Goal: Task Accomplishment & Management: Use online tool/utility

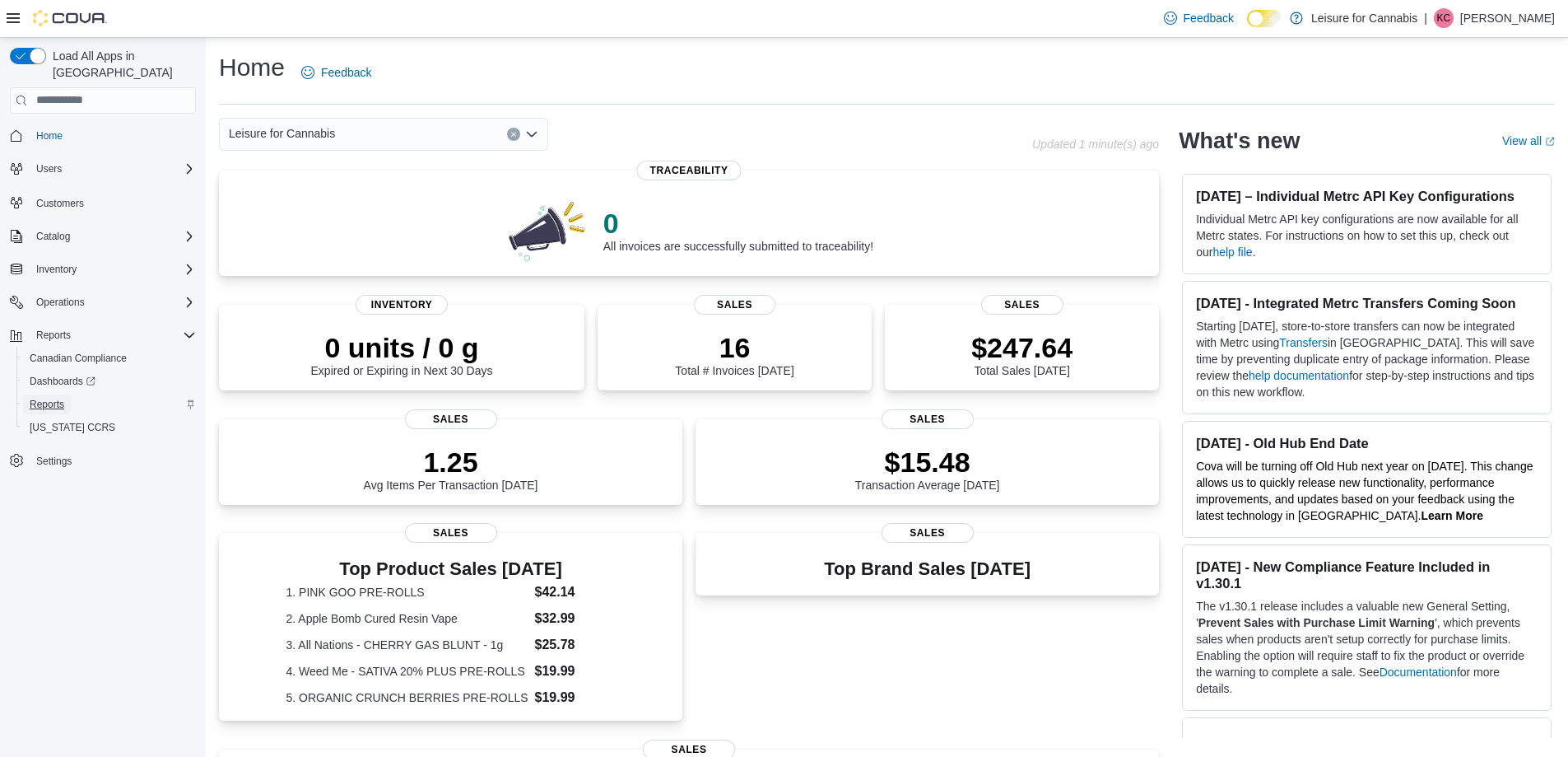
click at [56, 398] on span "Reports" at bounding box center [47, 404] width 34 height 13
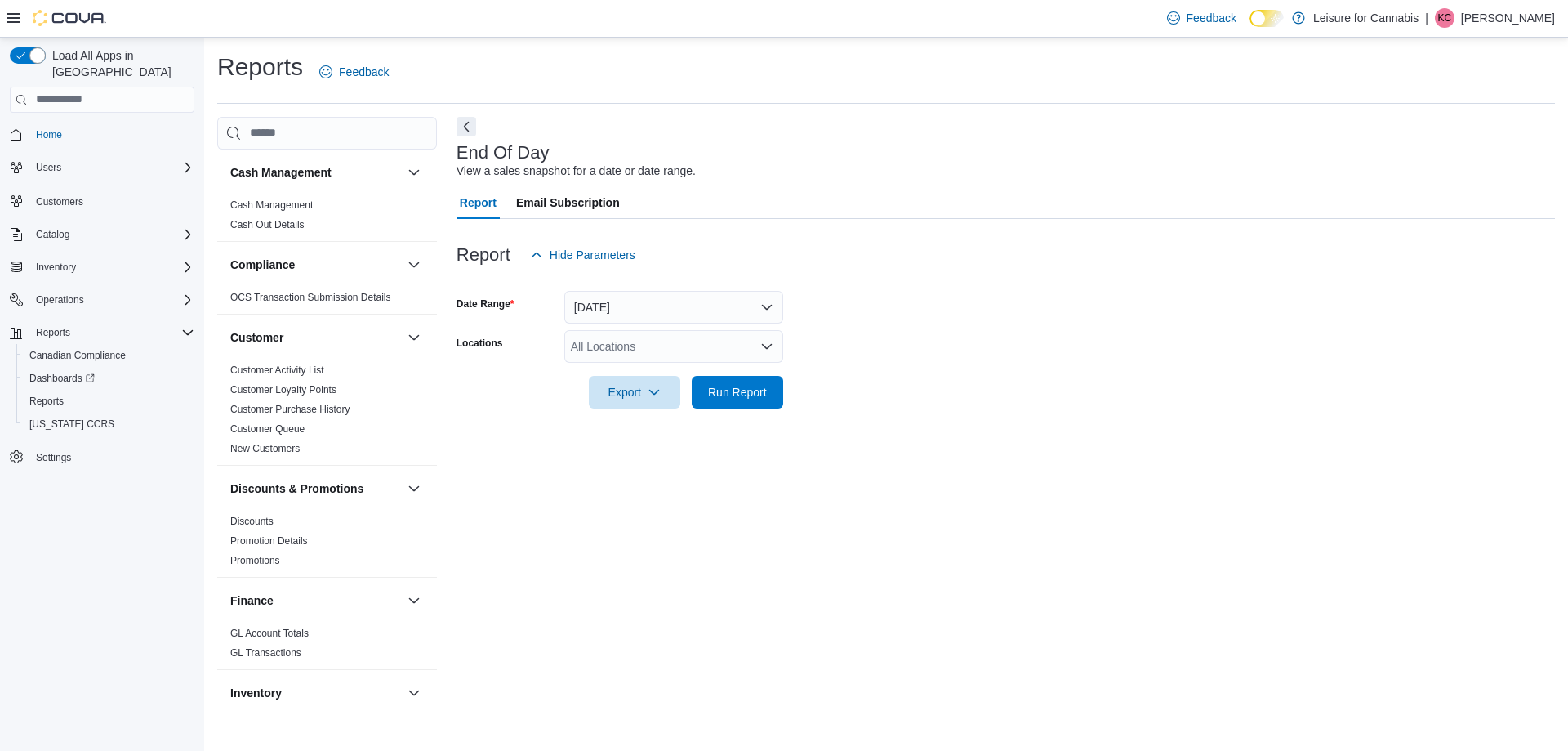
click at [638, 340] on div "All Locations" at bounding box center [674, 346] width 219 height 33
click at [681, 405] on span "[STREET_ADDRESS]" at bounding box center [656, 397] width 113 height 16
click at [721, 396] on span "Run Report" at bounding box center [737, 391] width 59 height 16
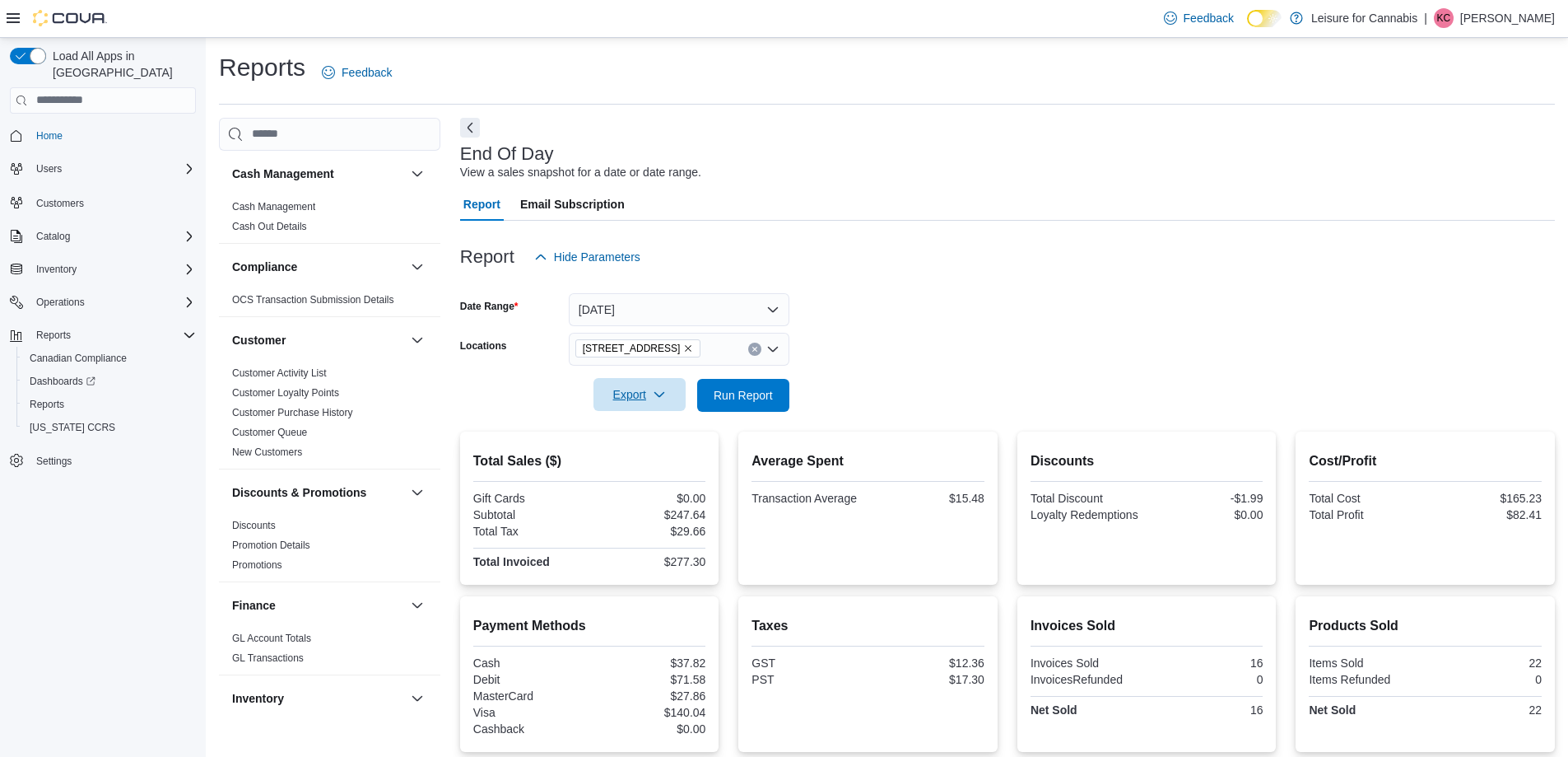
click at [637, 400] on span "Export" at bounding box center [640, 394] width 73 height 33
click at [642, 457] on span "Export to Pdf" at bounding box center [642, 460] width 74 height 13
